Goal: Check status: Check status

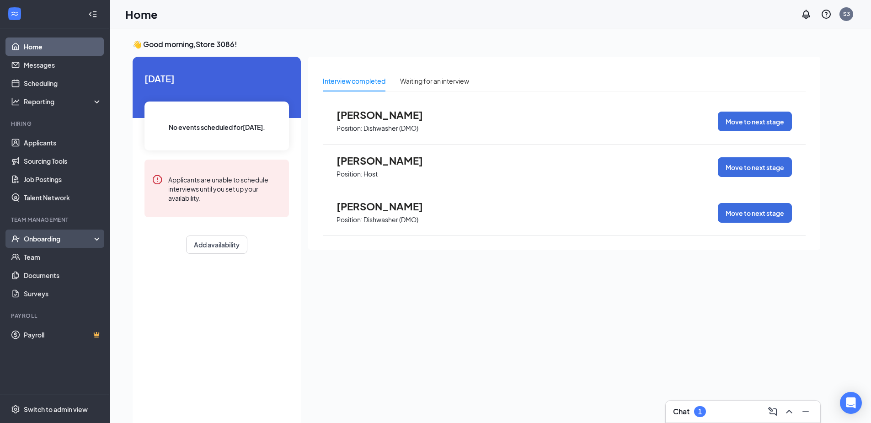
click at [58, 242] on div "Onboarding" at bounding box center [59, 238] width 70 height 9
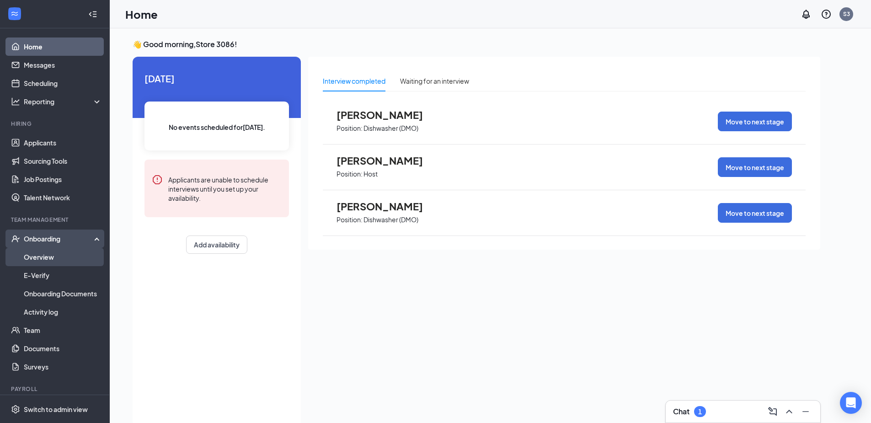
drag, startPoint x: 56, startPoint y: 263, endPoint x: 29, endPoint y: 246, distance: 32.0
click at [55, 263] on link "Overview" at bounding box center [63, 257] width 78 height 18
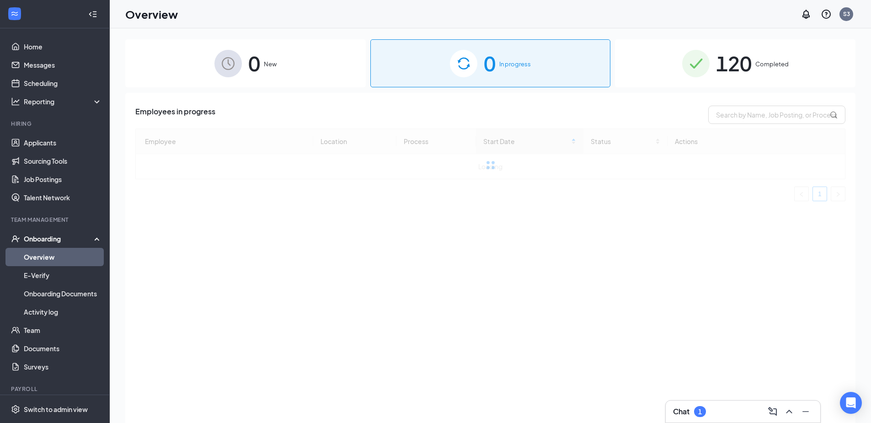
click at [723, 67] on span "120" at bounding box center [734, 64] width 36 height 32
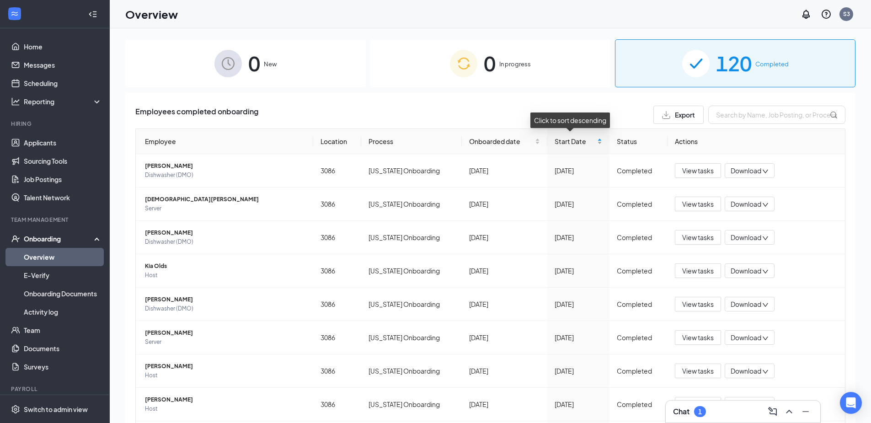
click at [592, 140] on div "Start Date" at bounding box center [579, 141] width 48 height 10
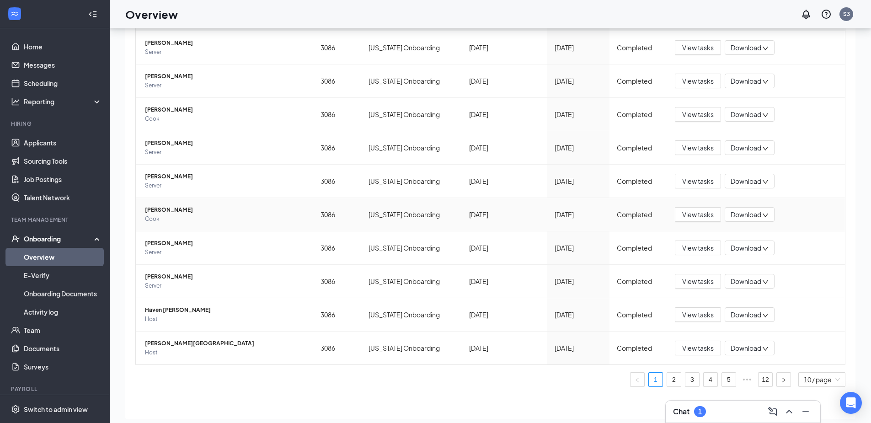
scroll to position [41, 0]
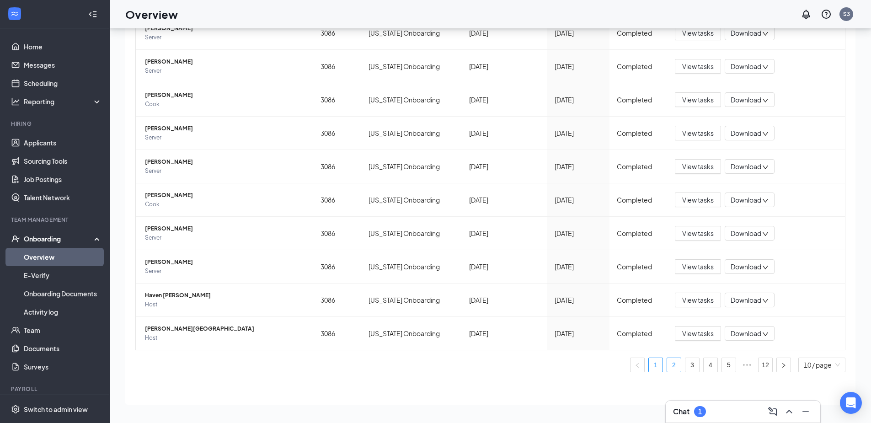
click at [660, 372] on div "Employee Location Process Onboarded date Start Date Status Actions [PERSON_NAME…" at bounding box center [490, 185] width 710 height 389
click at [667, 371] on link "2" at bounding box center [674, 365] width 14 height 14
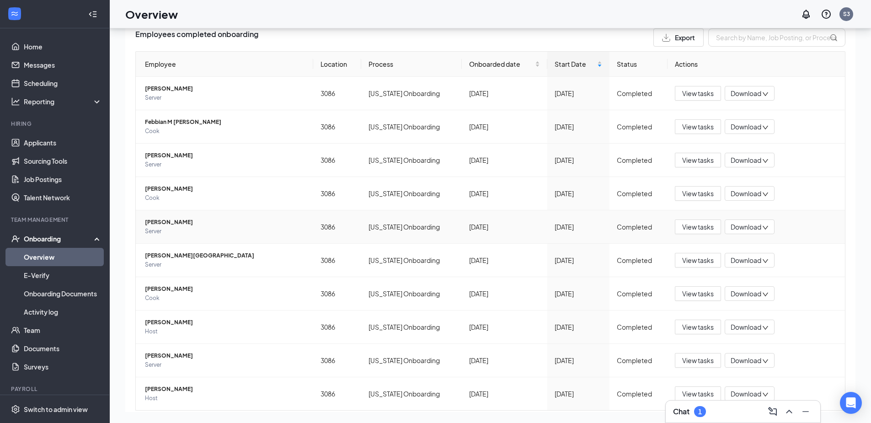
scroll to position [51, 0]
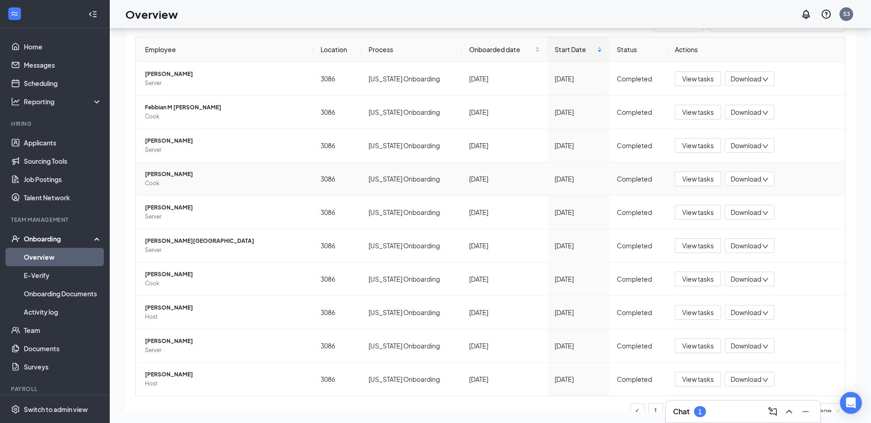
click at [315, 176] on td "3086" at bounding box center [337, 178] width 48 height 33
click at [175, 177] on span "[PERSON_NAME]" at bounding box center [225, 174] width 161 height 9
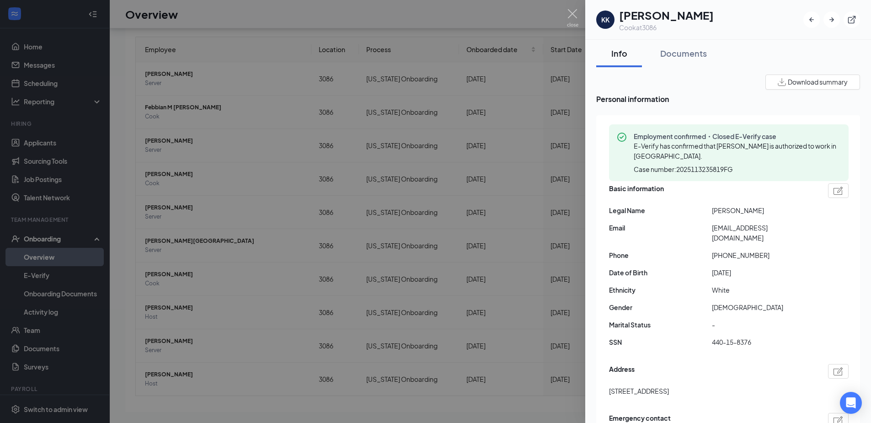
click at [524, 65] on div at bounding box center [435, 211] width 871 height 423
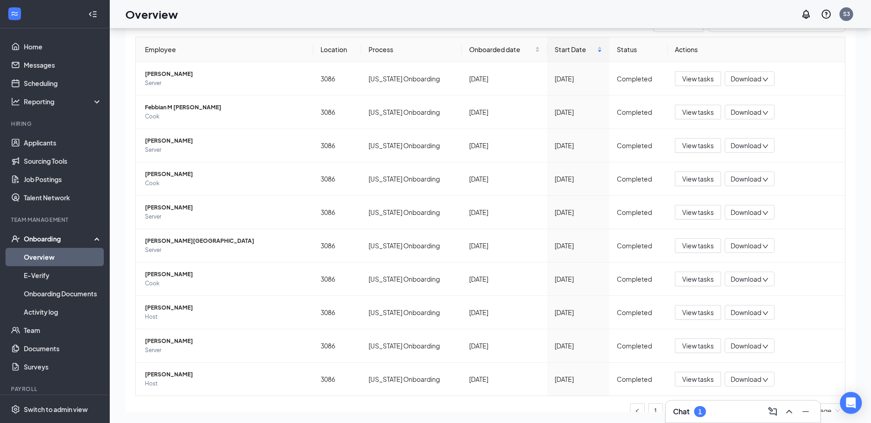
click at [276, 54] on th "Employee" at bounding box center [224, 49] width 177 height 25
